Goal: Book appointment/travel/reservation

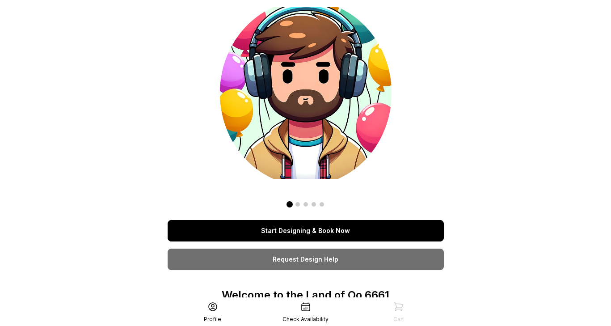
click at [305, 226] on link "Start Designing & Book Now" at bounding box center [306, 230] width 276 height 21
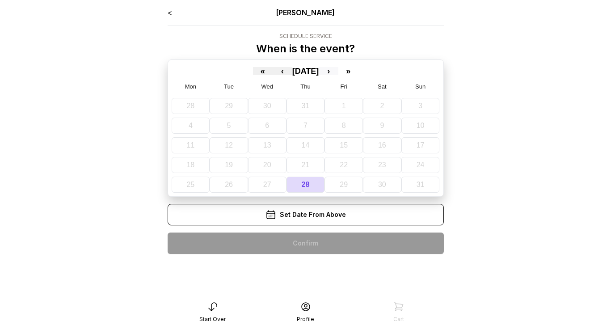
click at [338, 74] on button "›" at bounding box center [329, 71] width 20 height 8
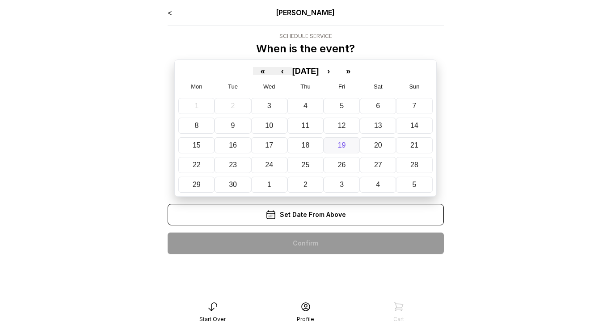
click at [354, 144] on button "19" at bounding box center [342, 145] width 36 height 16
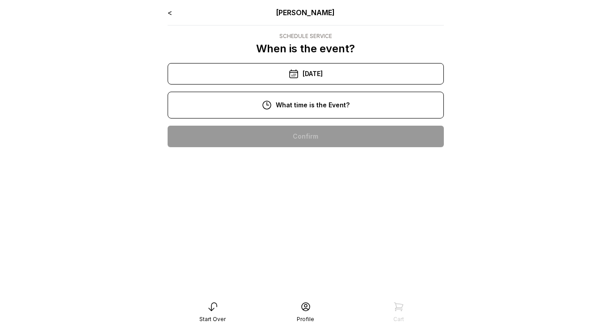
click at [336, 130] on div "10:00 am" at bounding box center [306, 136] width 262 height 21
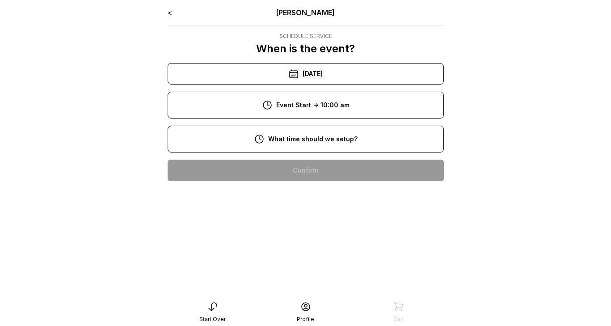
click at [332, 172] on div "8:00 am" at bounding box center [306, 170] width 262 height 21
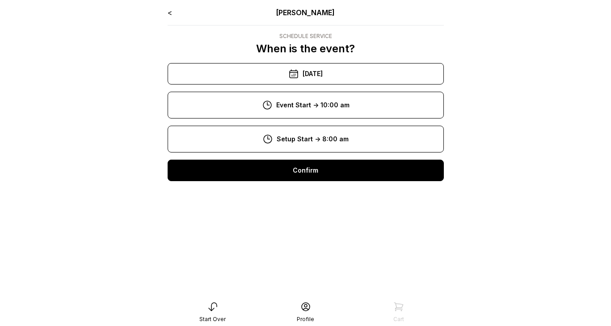
click at [332, 172] on div "Confirm" at bounding box center [306, 170] width 276 height 21
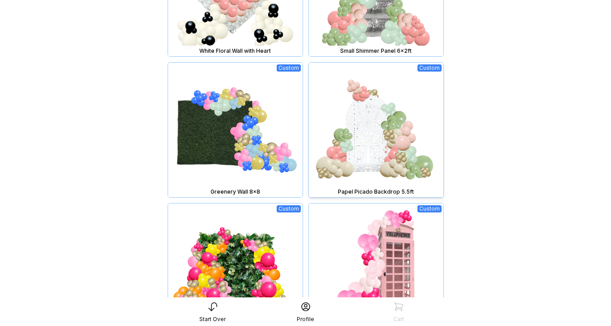
scroll to position [782, 0]
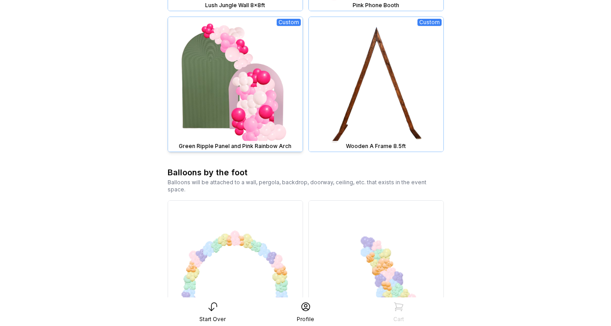
click at [237, 92] on img at bounding box center [235, 84] width 134 height 134
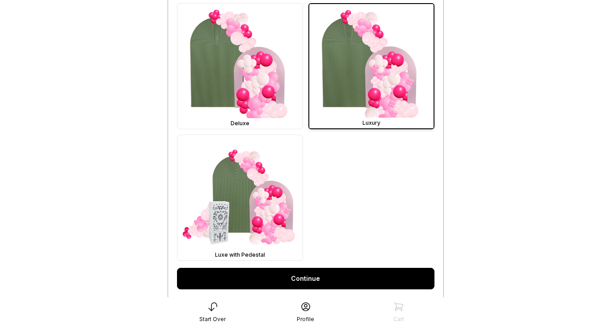
scroll to position [314, 0]
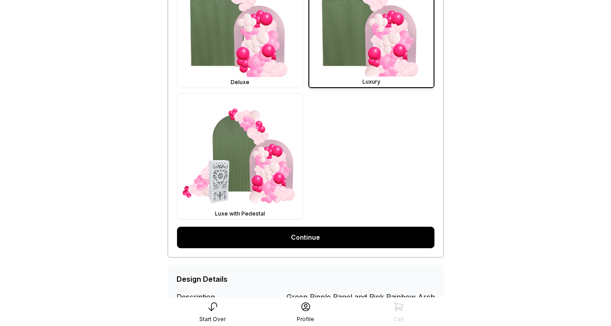
click at [349, 242] on link "Continue" at bounding box center [305, 237] width 257 height 21
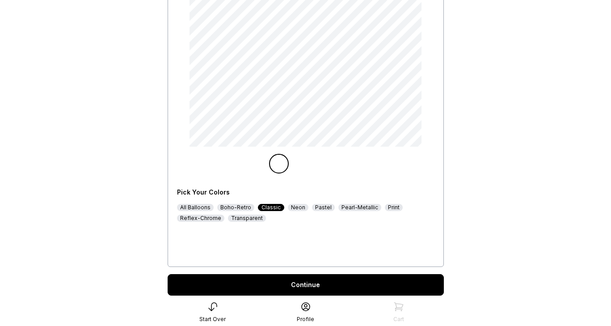
scroll to position [151, 0]
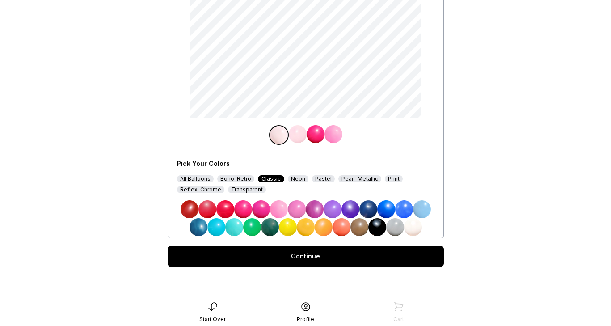
click at [321, 229] on img at bounding box center [324, 227] width 18 height 18
click at [316, 134] on img at bounding box center [316, 134] width 18 height 18
click at [408, 212] on img at bounding box center [404, 209] width 18 height 18
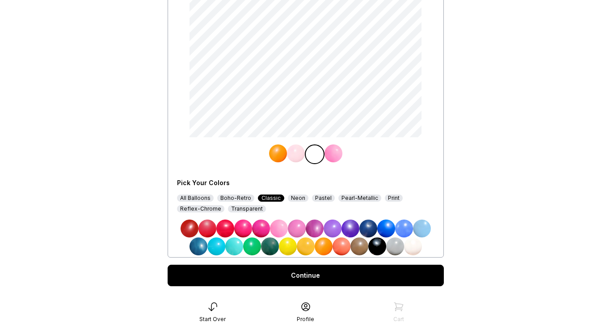
scroll to position [132, 0]
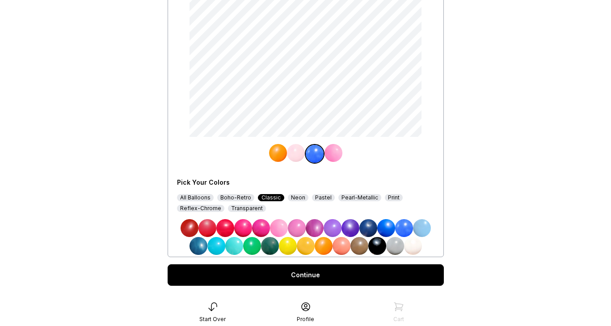
click at [343, 248] on img at bounding box center [341, 246] width 18 height 18
click at [349, 272] on div "Continue" at bounding box center [306, 274] width 276 height 21
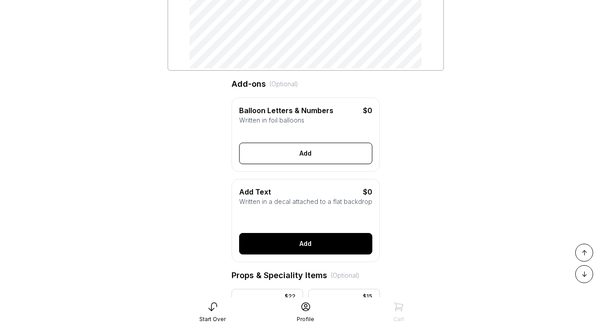
scroll to position [201, 0]
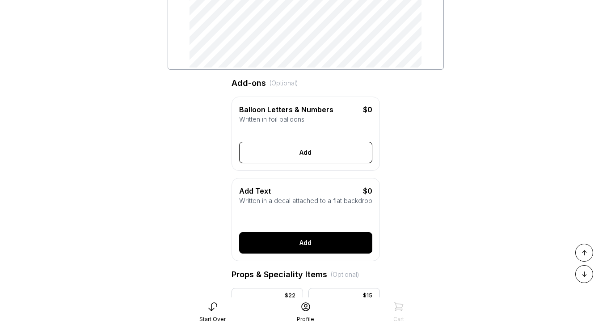
click at [307, 245] on button "Add" at bounding box center [305, 242] width 133 height 21
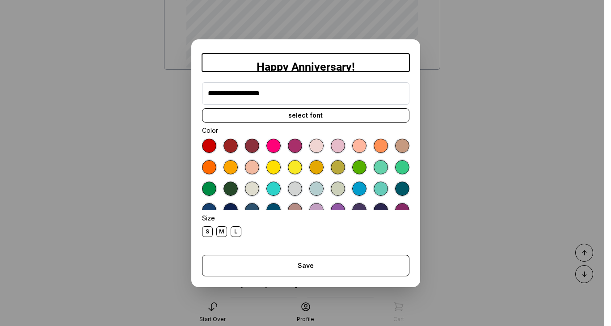
type input "**********"
click at [315, 146] on div at bounding box center [316, 146] width 14 height 14
click at [290, 115] on div "select font" at bounding box center [305, 115] width 207 height 14
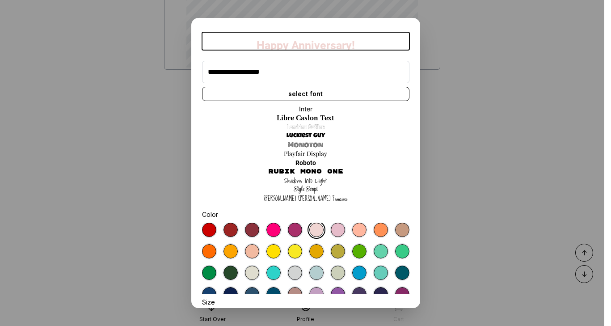
click at [298, 181] on link "Shadows Into Light" at bounding box center [305, 180] width 43 height 9
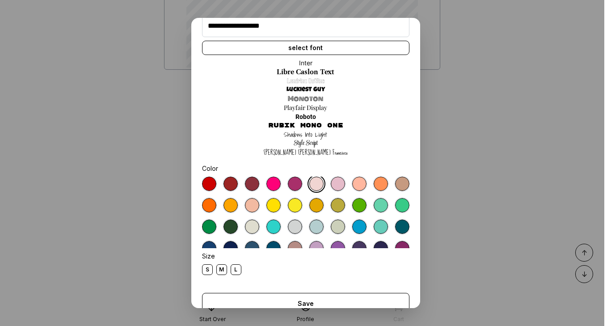
scroll to position [63, 0]
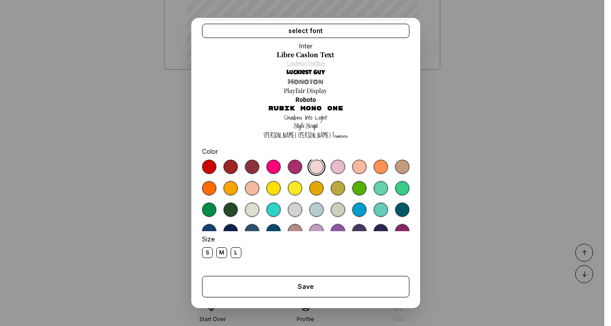
click at [223, 254] on div "M" at bounding box center [221, 252] width 11 height 11
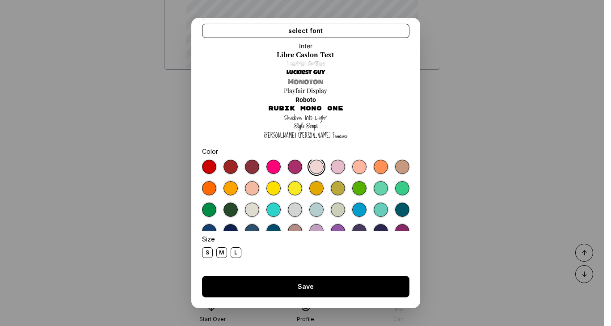
click at [293, 283] on button "Save" at bounding box center [305, 286] width 207 height 21
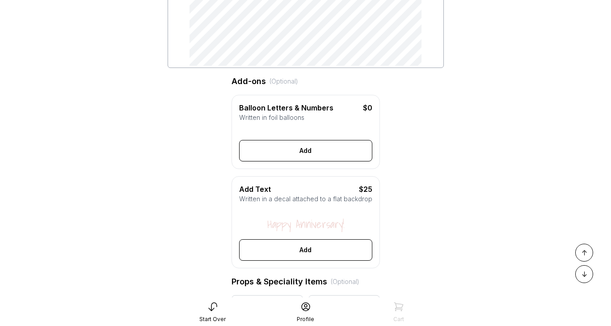
scroll to position [204, 0]
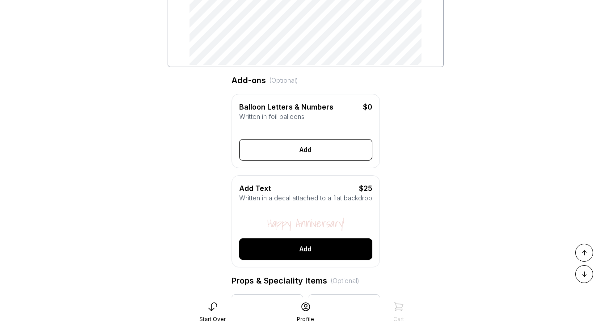
click at [311, 252] on button "Add" at bounding box center [305, 248] width 133 height 21
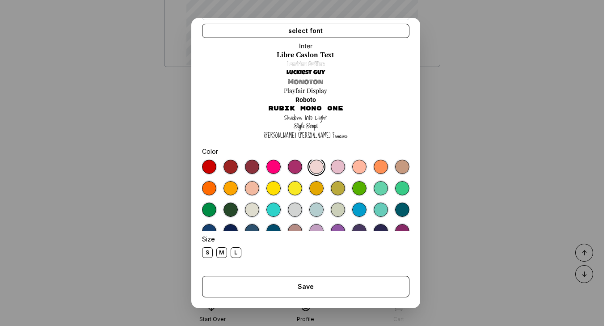
scroll to position [0, 0]
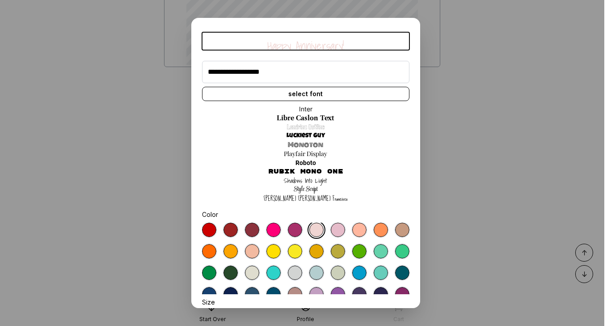
drag, startPoint x: 285, startPoint y: 72, endPoint x: 180, endPoint y: 71, distance: 105.0
click at [180, 71] on dialog "**********" at bounding box center [305, 163] width 611 height 326
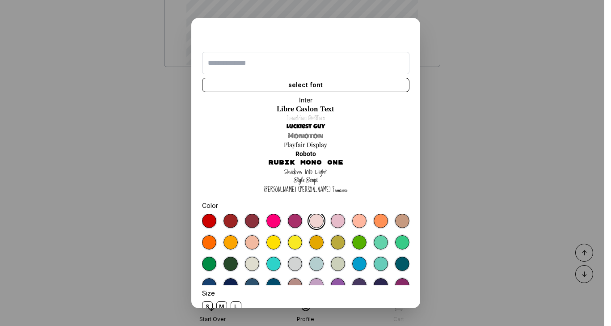
scroll to position [54, 0]
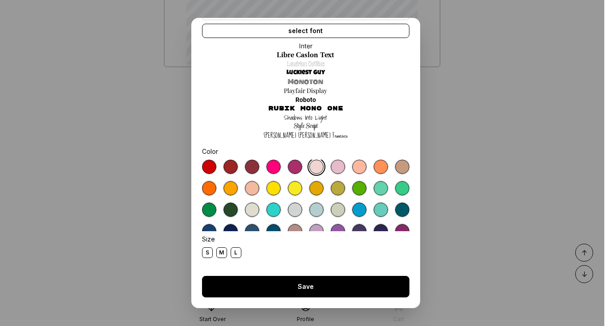
click at [290, 286] on button "Save" at bounding box center [305, 286] width 207 height 21
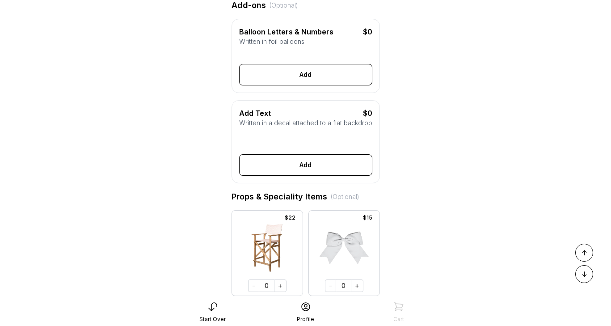
scroll to position [314, 0]
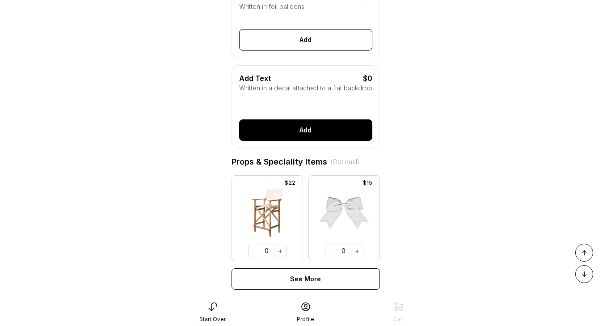
click at [289, 130] on button "Add" at bounding box center [305, 129] width 133 height 21
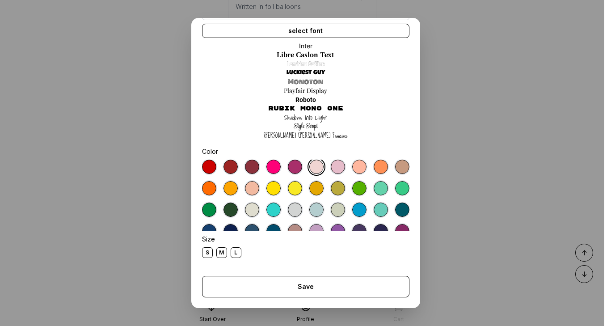
scroll to position [0, 0]
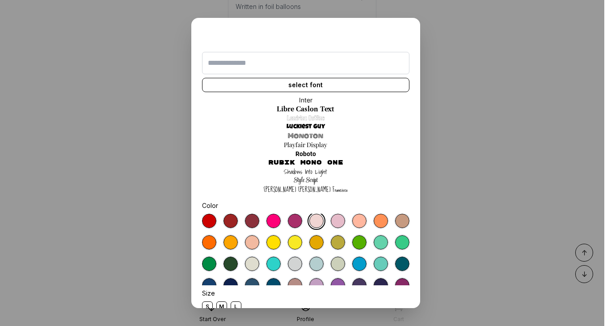
click at [268, 64] on input "text" at bounding box center [305, 63] width 207 height 22
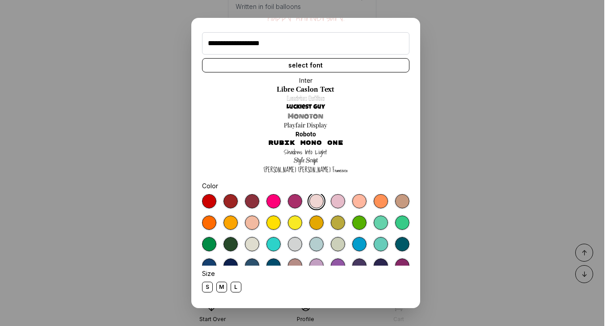
scroll to position [63, 0]
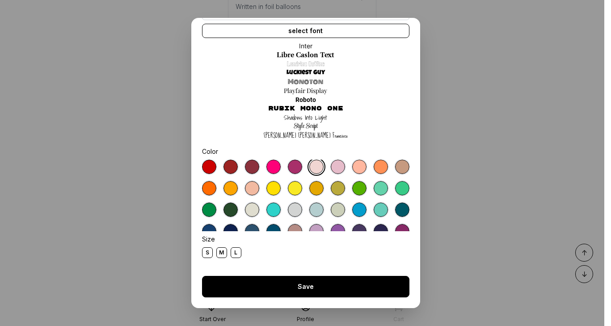
type input "**********"
click at [303, 290] on button "Save" at bounding box center [305, 286] width 207 height 21
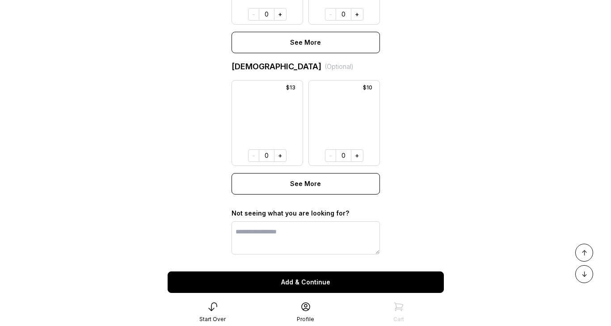
scroll to position [719, 0]
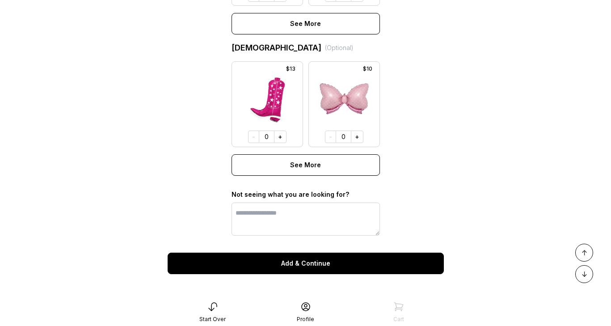
click at [302, 260] on button "Add & Continue" at bounding box center [306, 262] width 276 height 21
